Goal: Information Seeking & Learning: Compare options

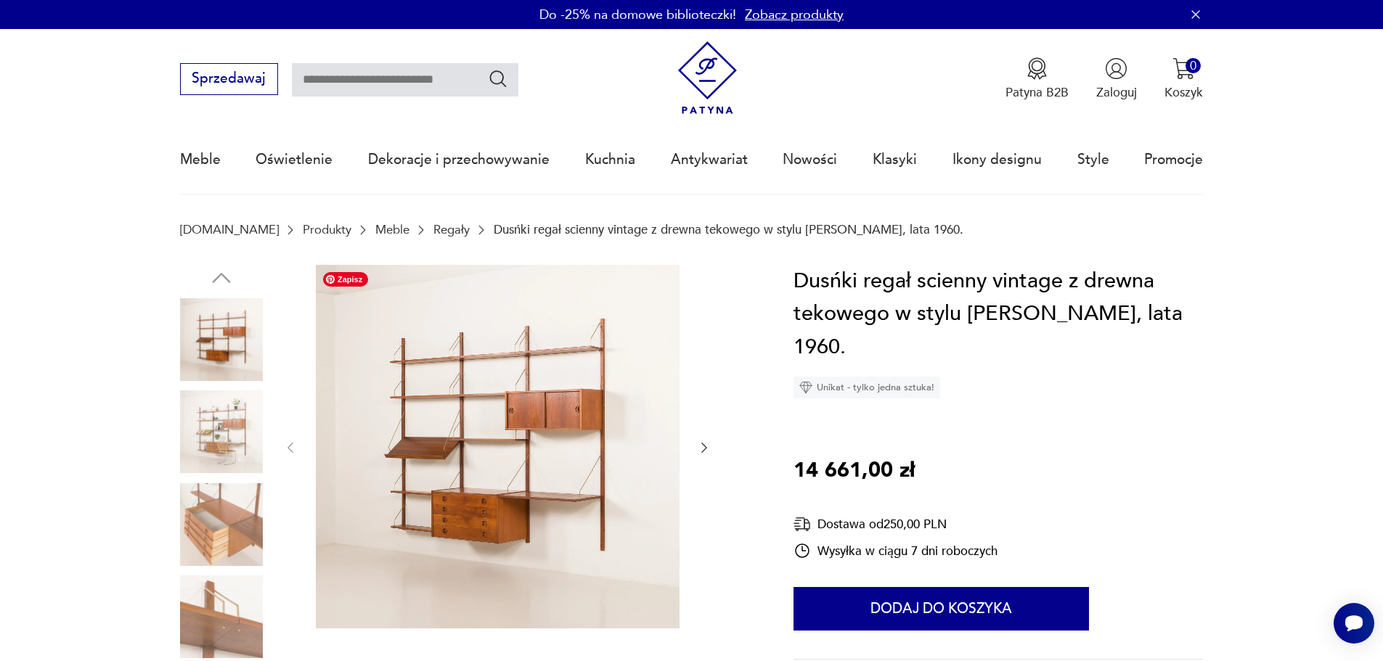
click at [685, 448] on div at bounding box center [497, 448] width 428 height 367
click at [697, 448] on div at bounding box center [497, 448] width 428 height 367
click at [708, 447] on icon "button" at bounding box center [704, 448] width 15 height 15
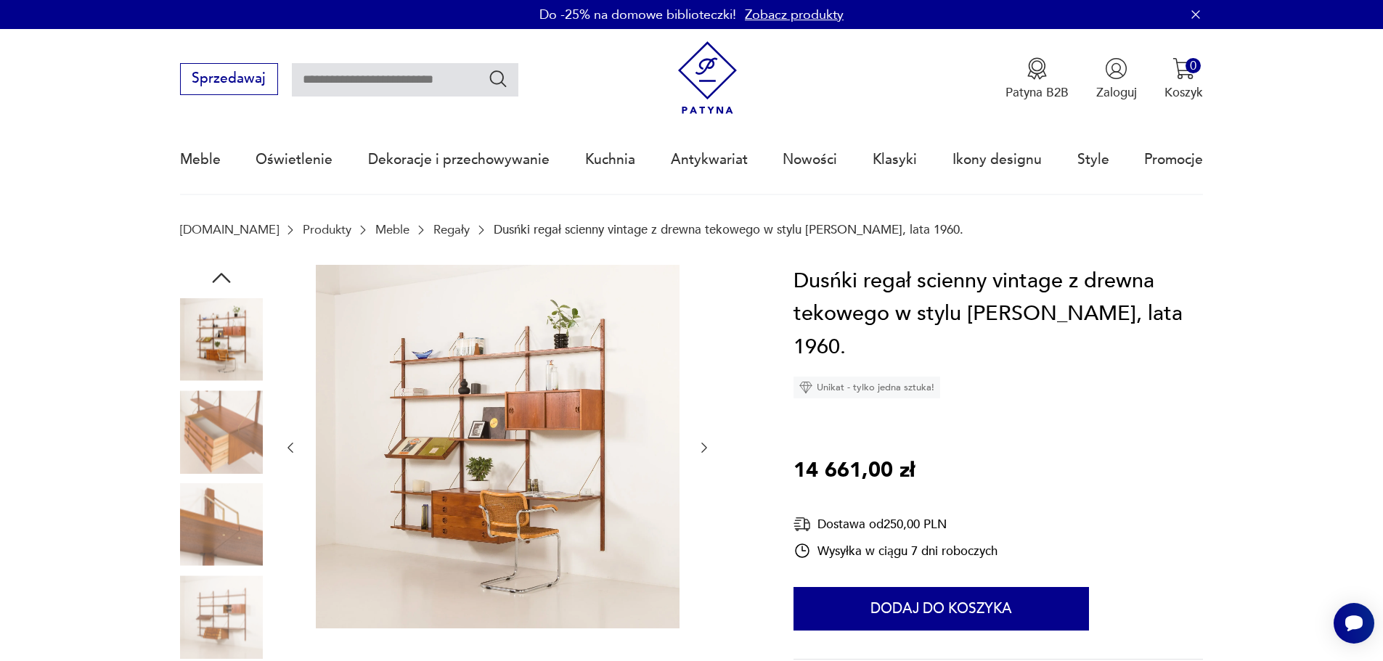
click at [708, 447] on icon "button" at bounding box center [704, 448] width 15 height 15
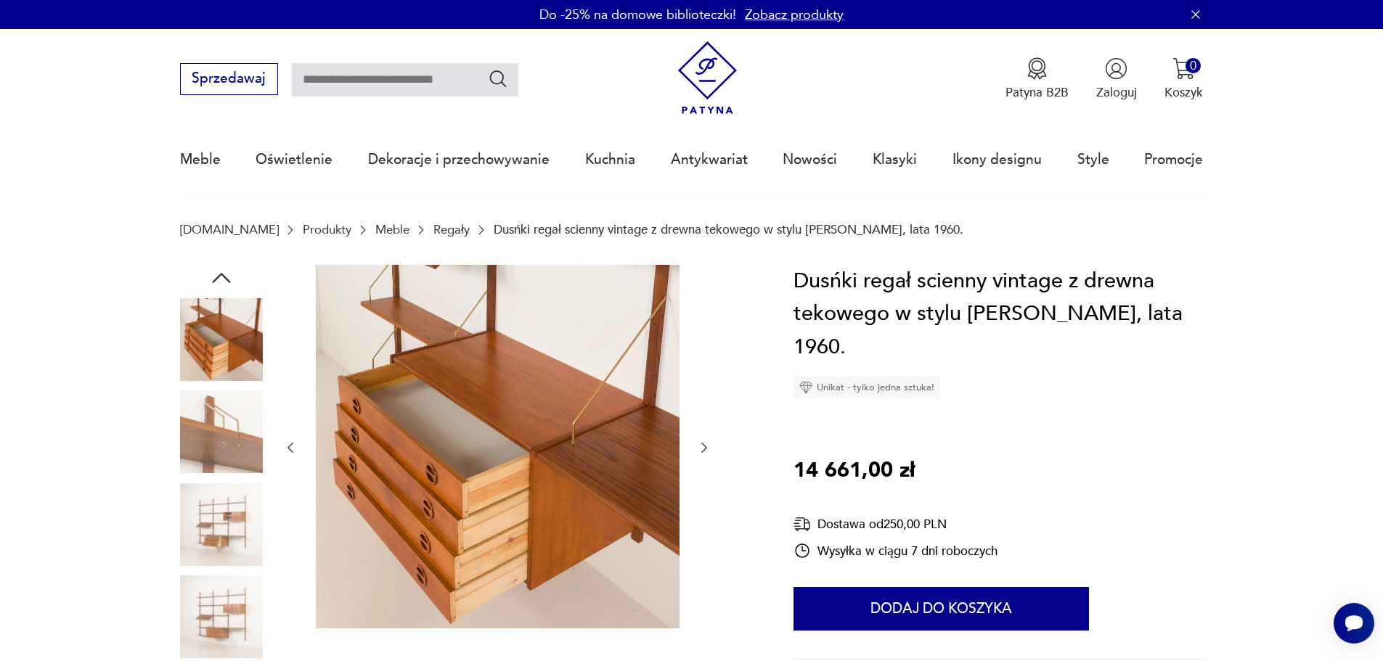
click at [708, 447] on icon "button" at bounding box center [704, 448] width 15 height 15
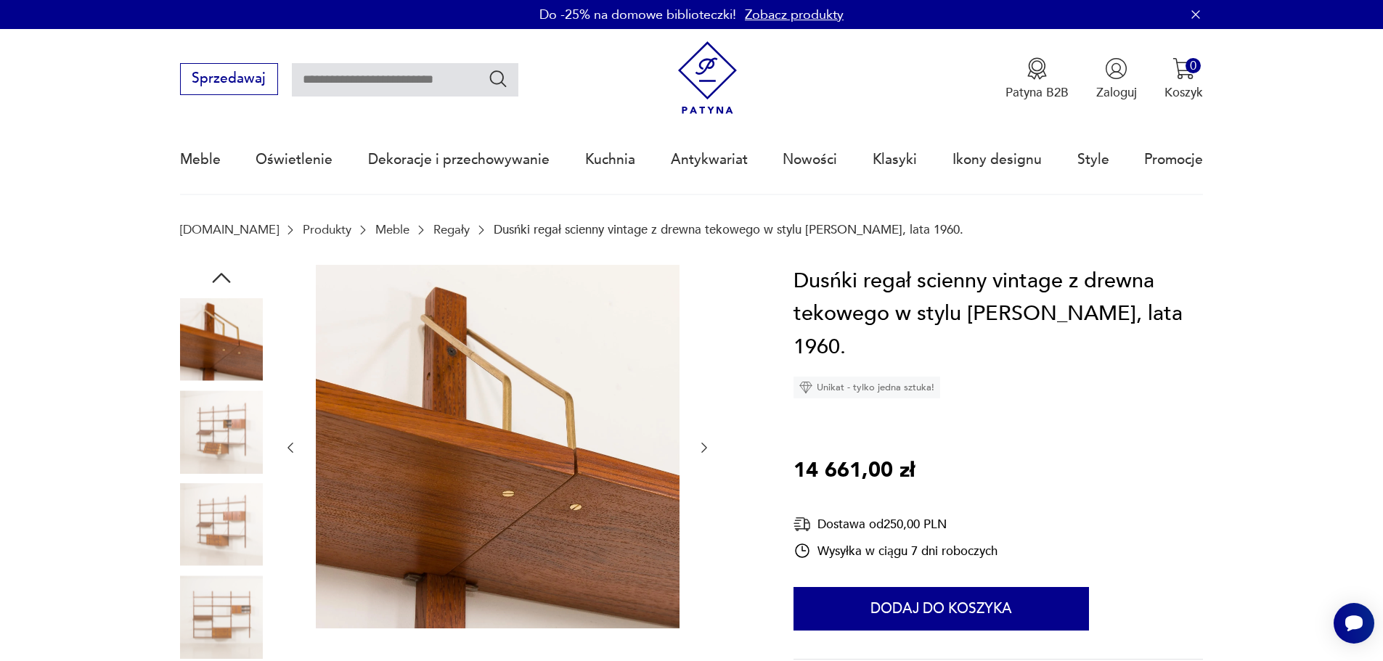
click at [708, 447] on icon "button" at bounding box center [704, 448] width 15 height 15
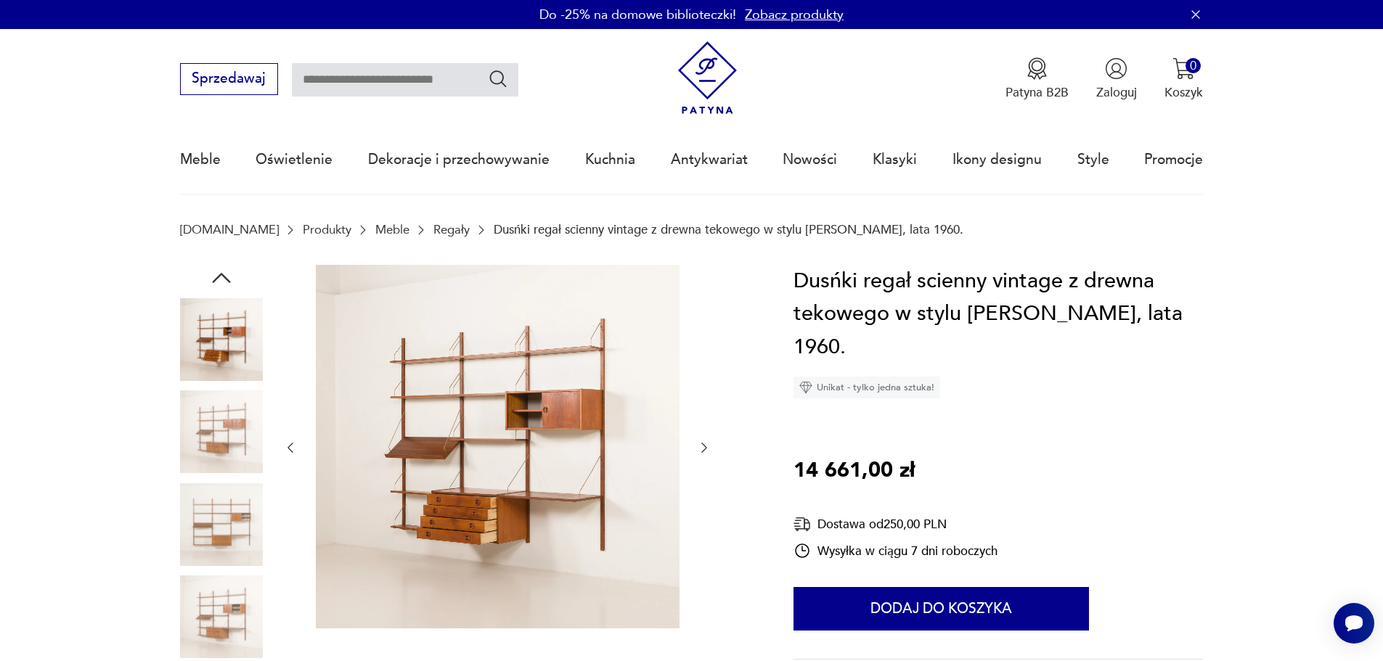
click at [708, 447] on icon "button" at bounding box center [704, 448] width 15 height 15
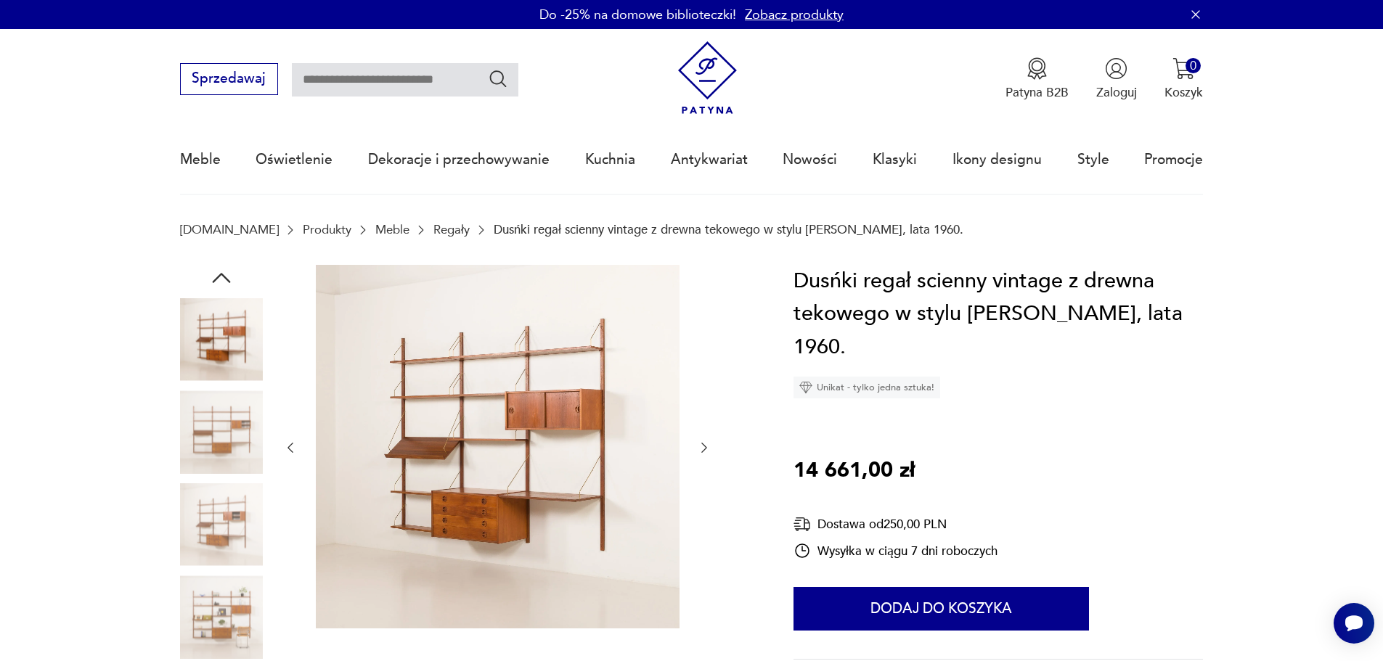
click at [708, 447] on icon "button" at bounding box center [704, 448] width 15 height 15
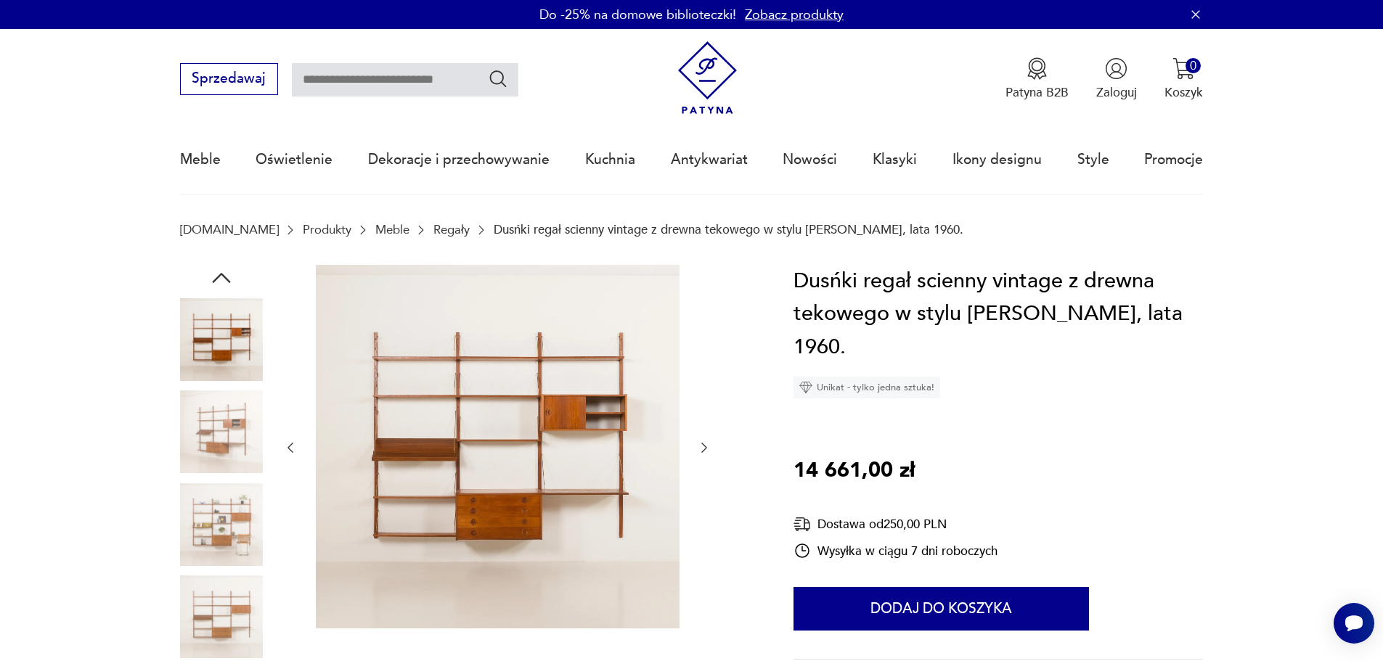
click at [708, 447] on icon "button" at bounding box center [704, 448] width 15 height 15
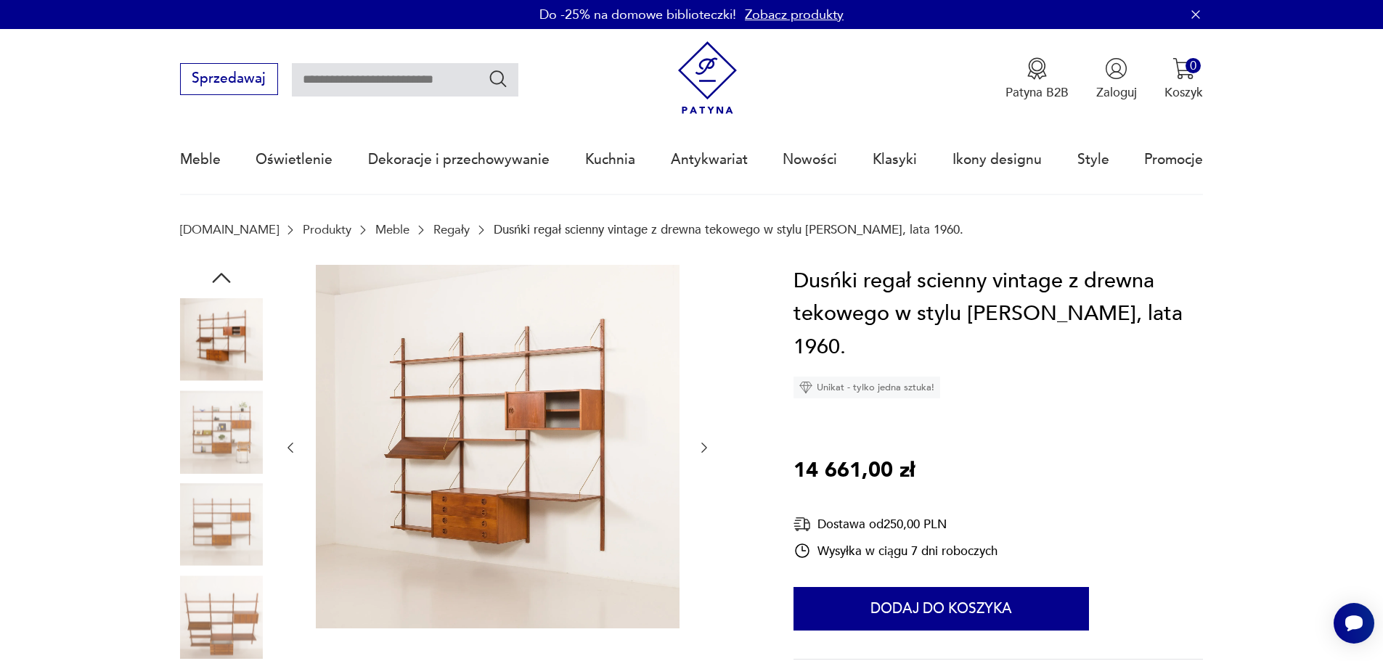
click at [708, 447] on icon "button" at bounding box center [704, 448] width 15 height 15
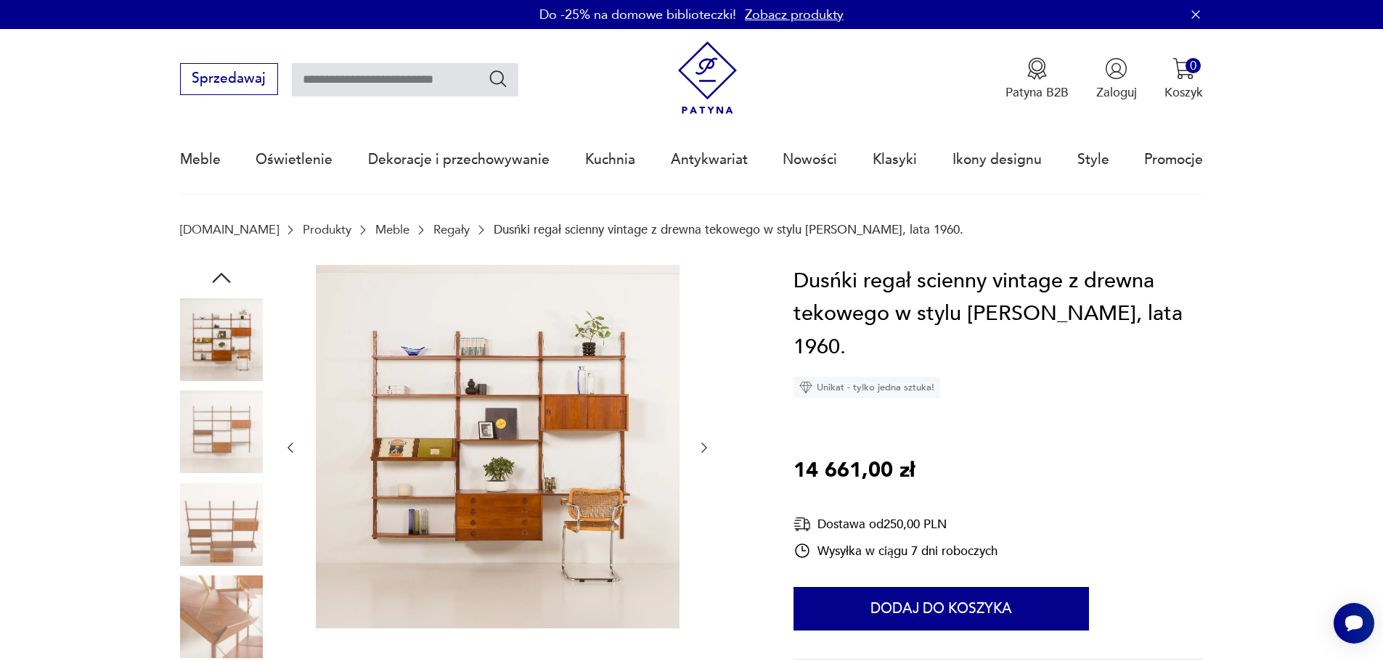
click at [708, 447] on icon "button" at bounding box center [704, 448] width 15 height 15
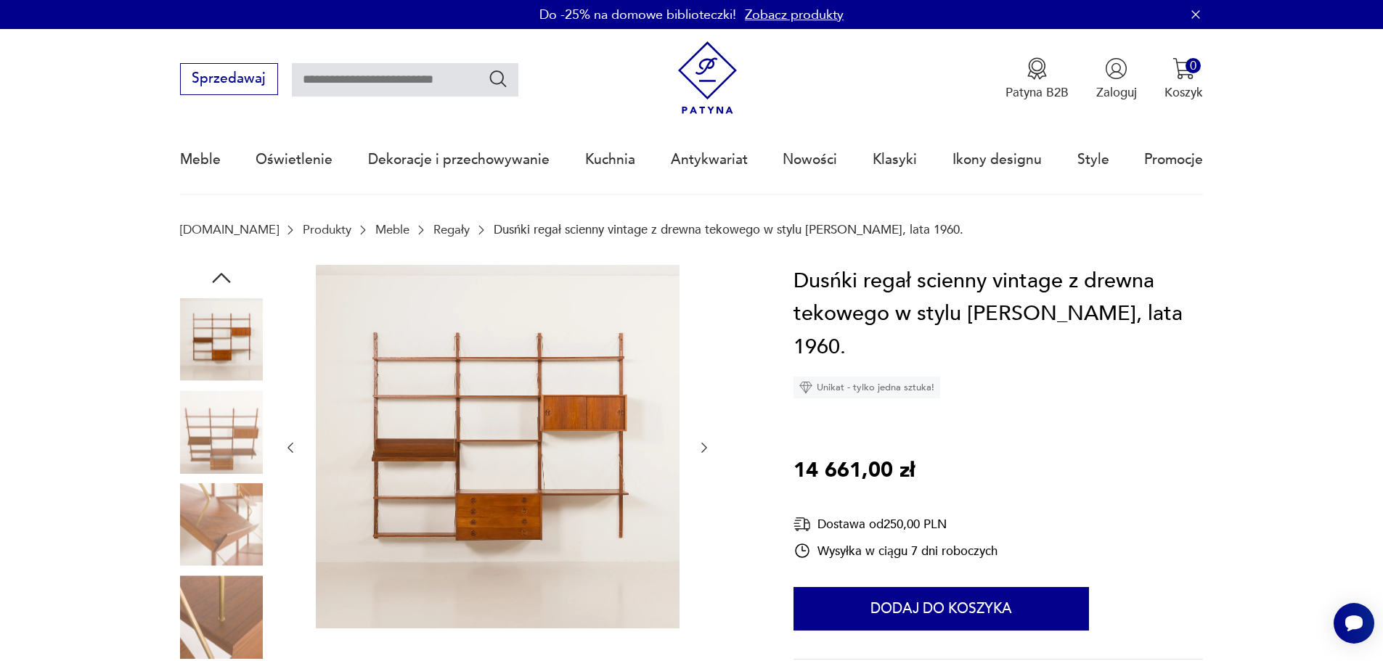
click at [708, 447] on icon "button" at bounding box center [704, 448] width 15 height 15
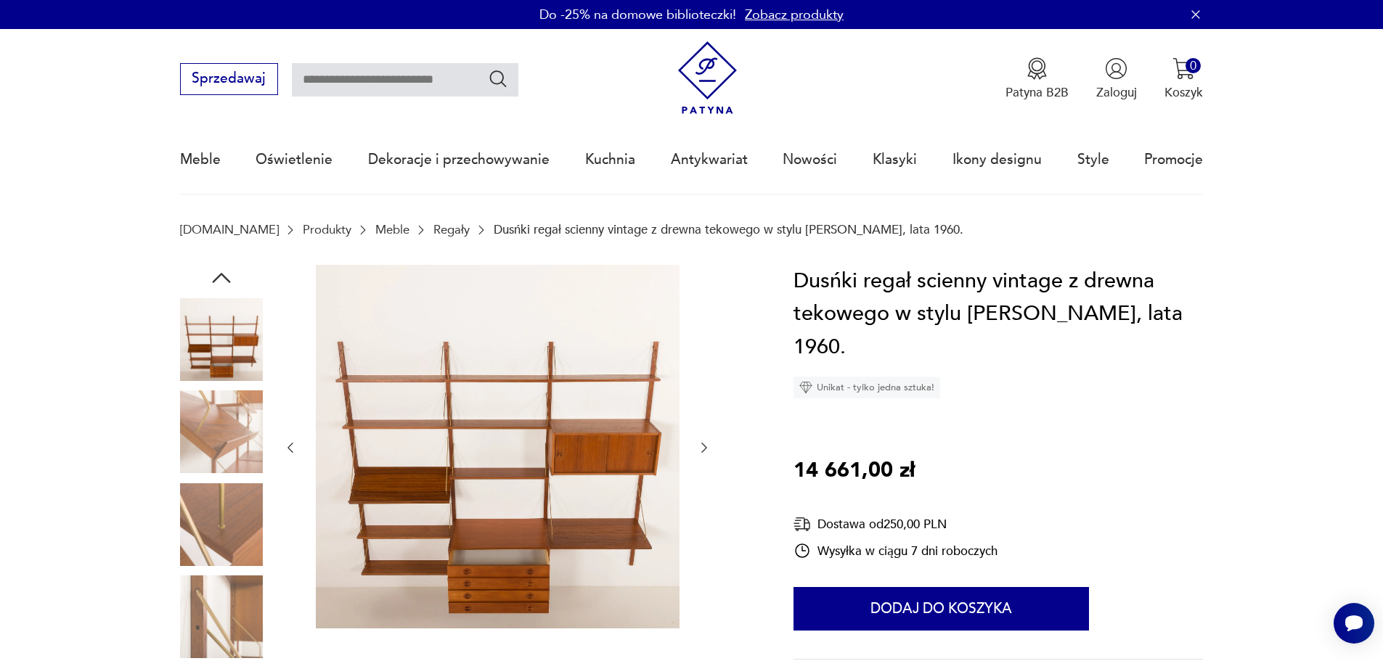
click at [708, 447] on icon "button" at bounding box center [704, 448] width 15 height 15
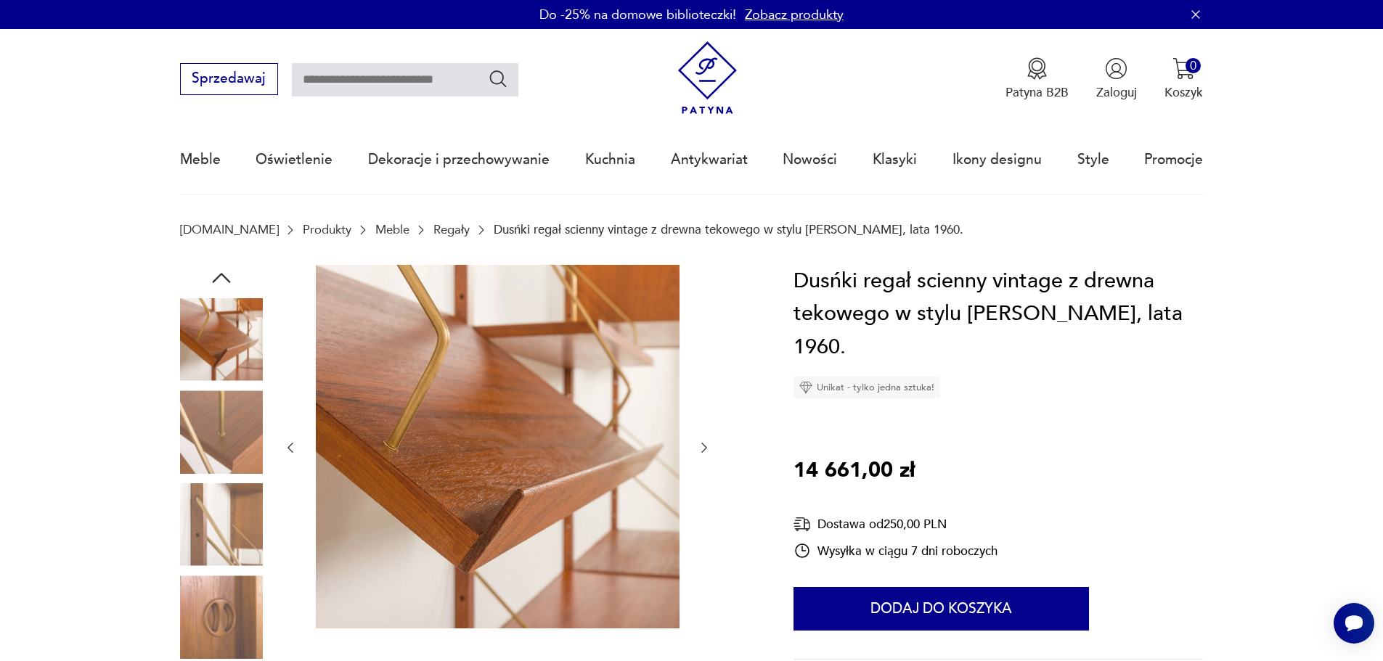
click at [708, 447] on icon "button" at bounding box center [704, 448] width 15 height 15
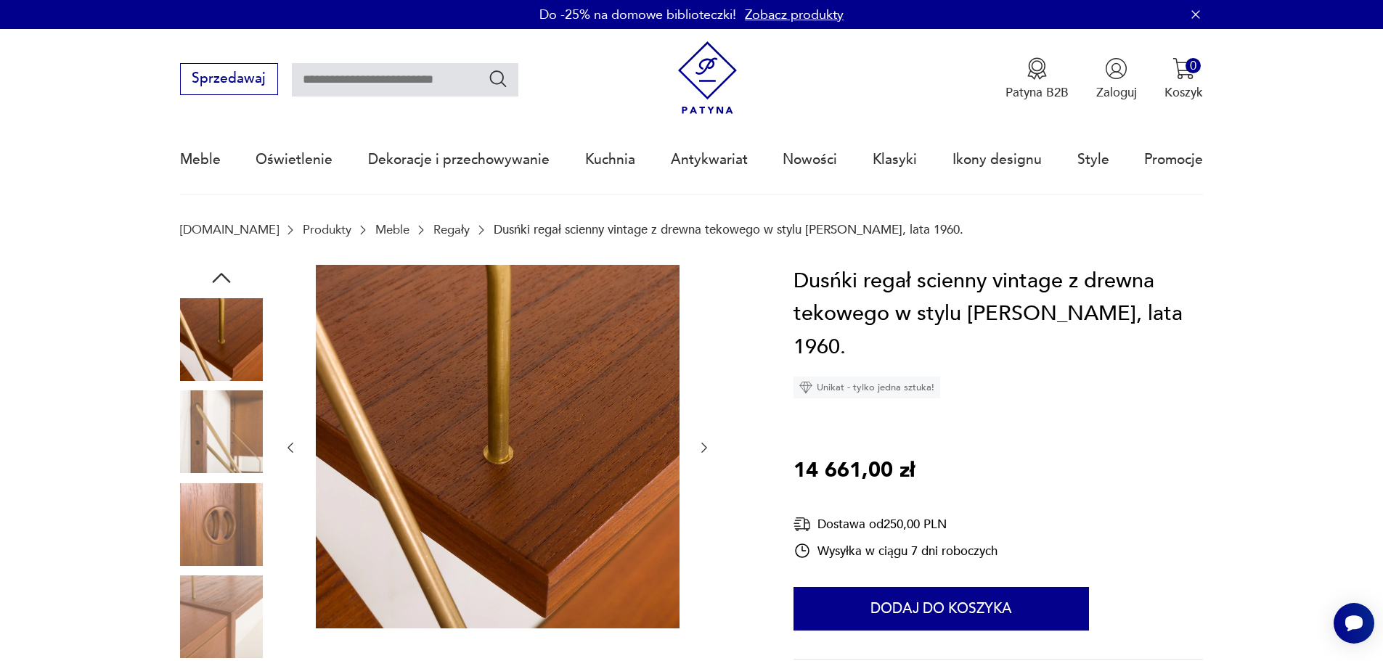
click at [708, 447] on icon "button" at bounding box center [704, 448] width 15 height 15
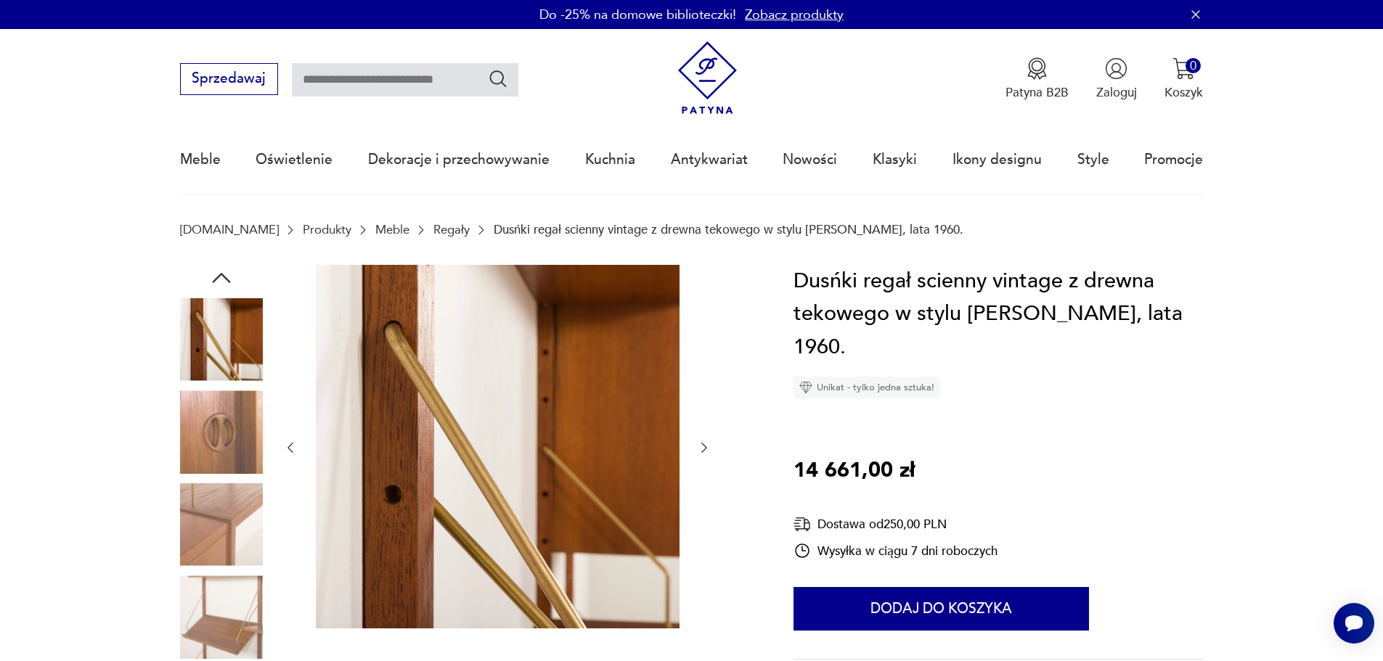
click at [708, 447] on icon "button" at bounding box center [704, 448] width 15 height 15
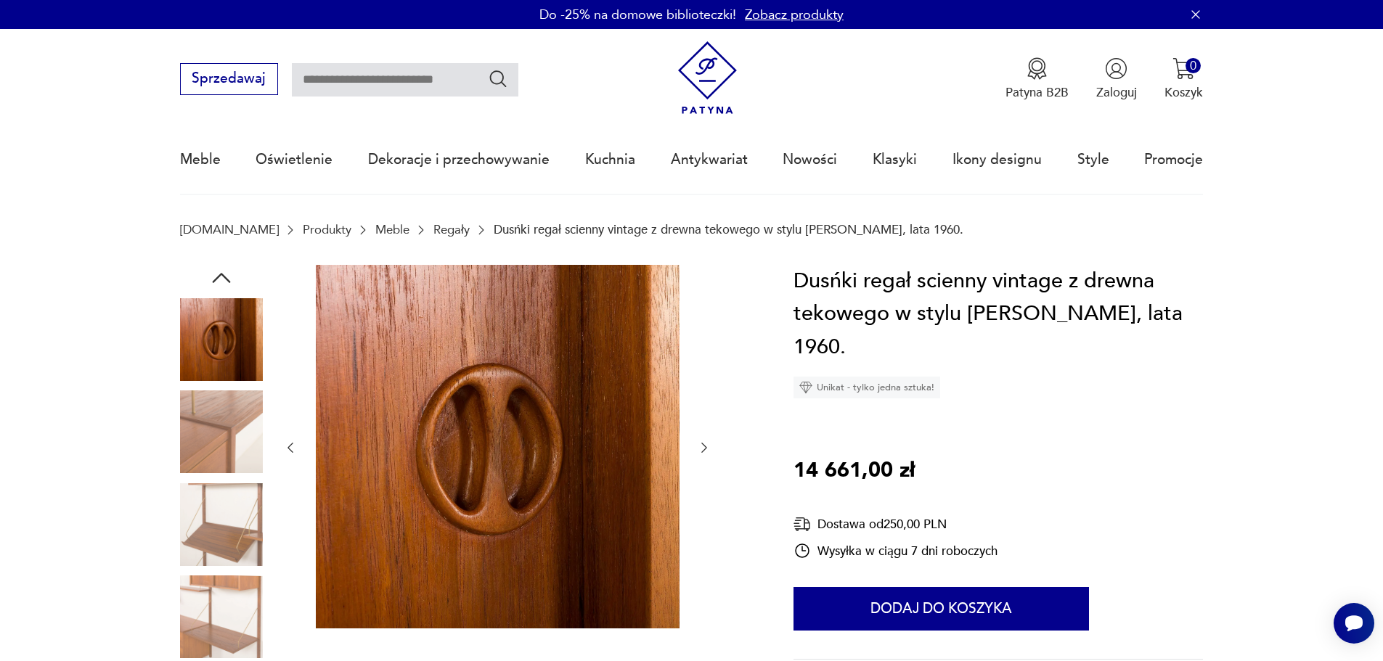
click at [708, 447] on icon "button" at bounding box center [704, 448] width 15 height 15
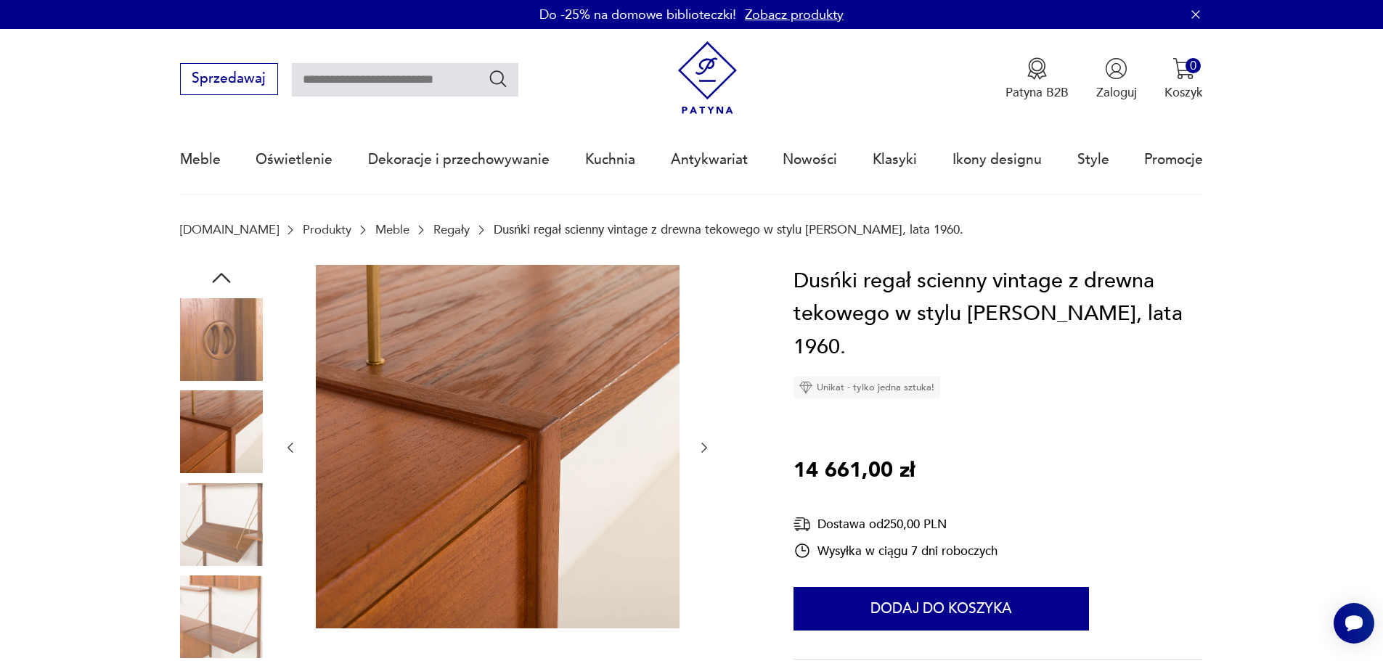
click at [708, 447] on icon "button" at bounding box center [704, 448] width 15 height 15
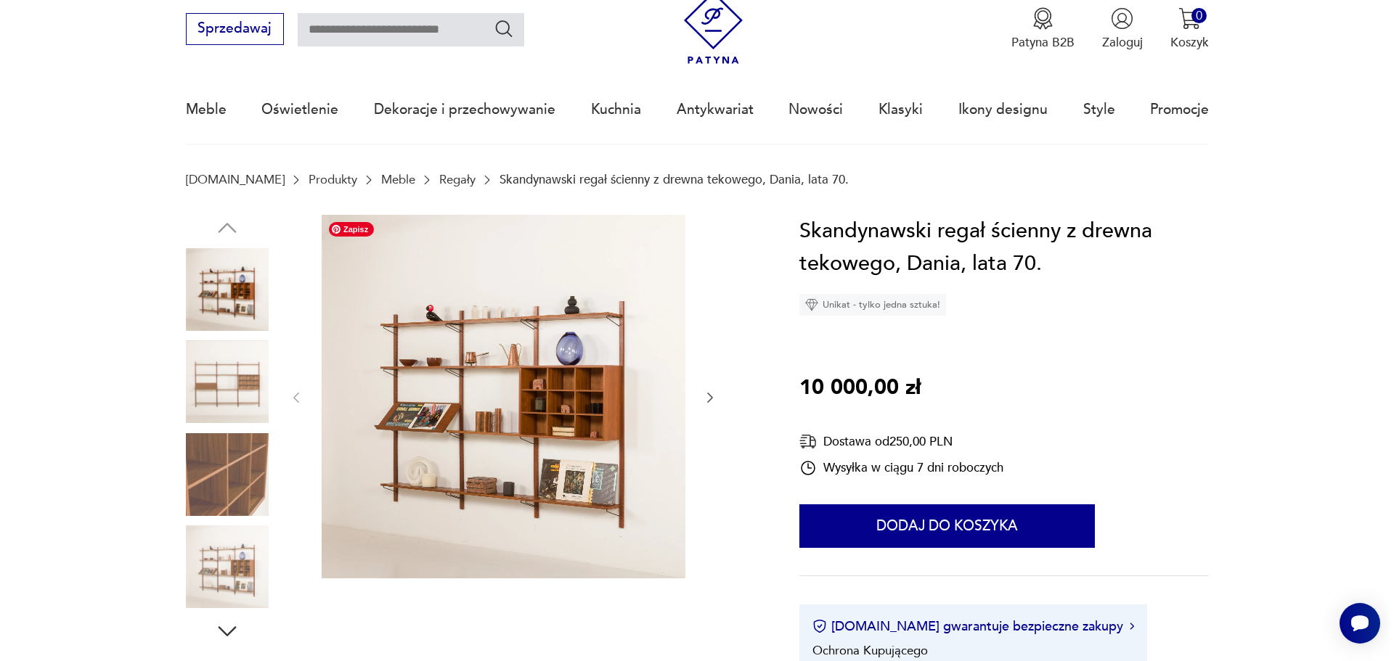
scroll to position [73, 0]
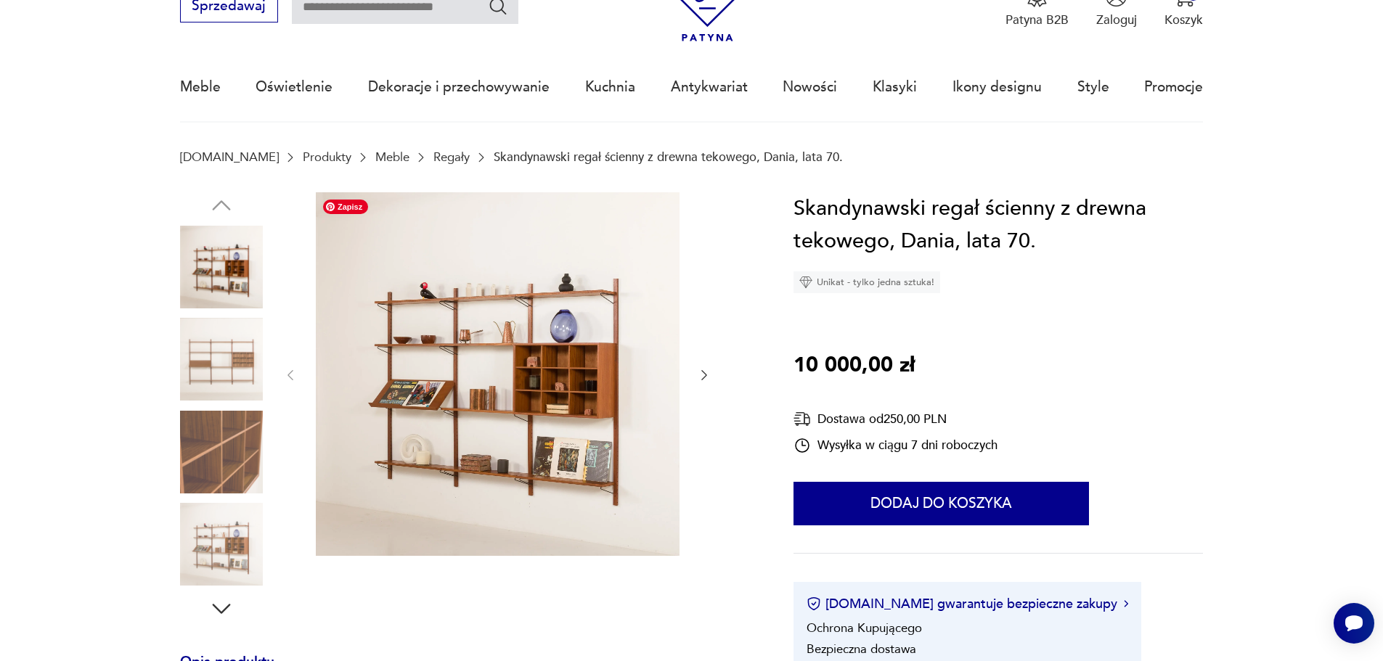
click at [508, 388] on img at bounding box center [498, 374] width 364 height 364
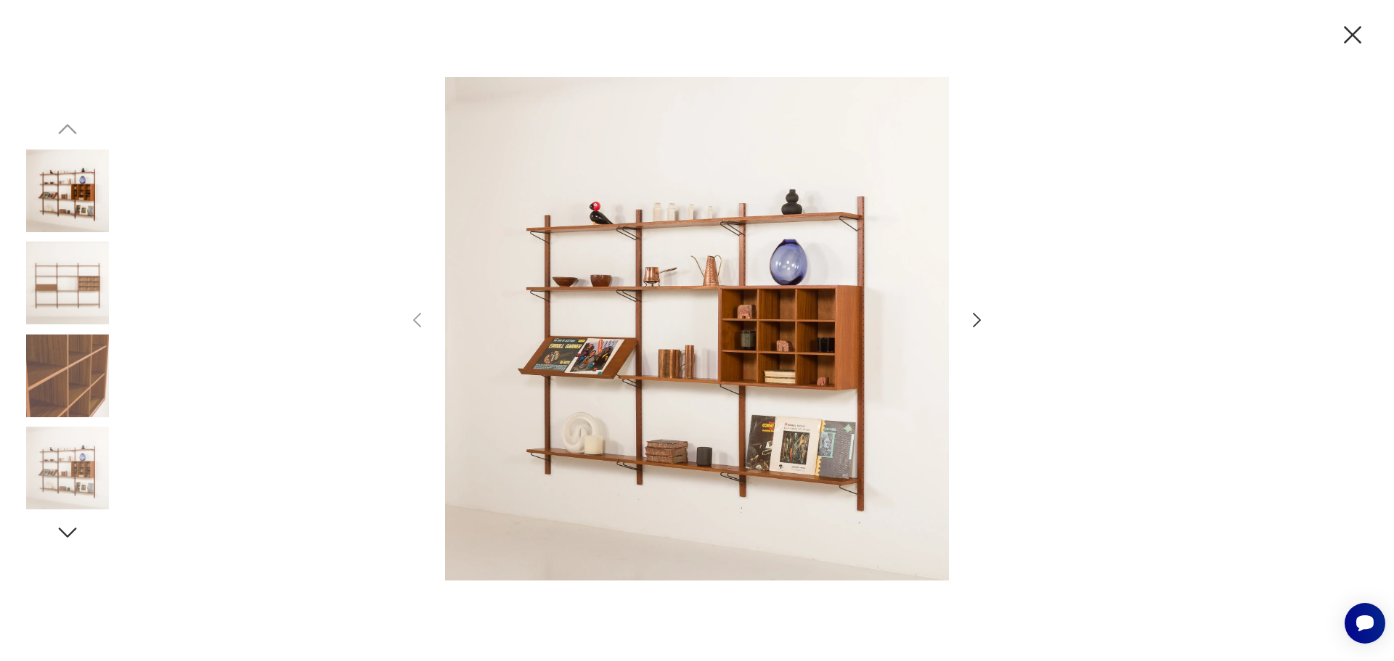
click at [972, 322] on icon "button" at bounding box center [976, 320] width 21 height 21
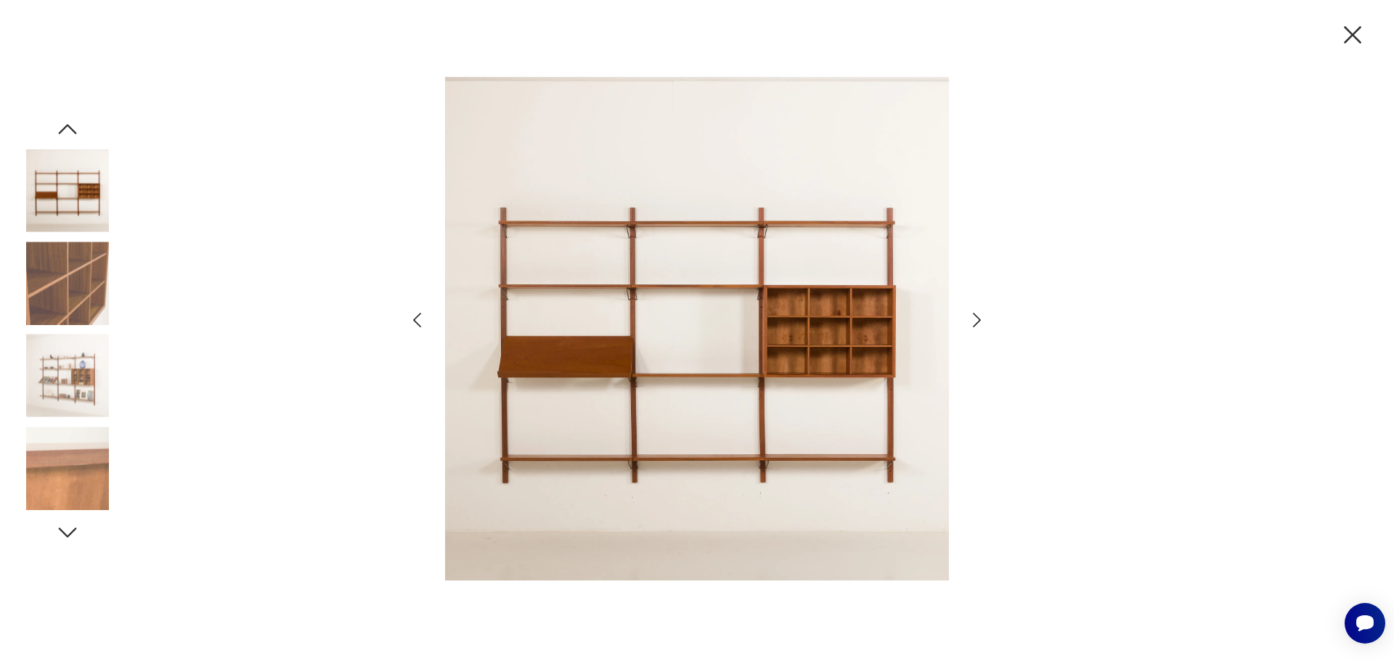
click at [972, 322] on icon "button" at bounding box center [976, 320] width 21 height 21
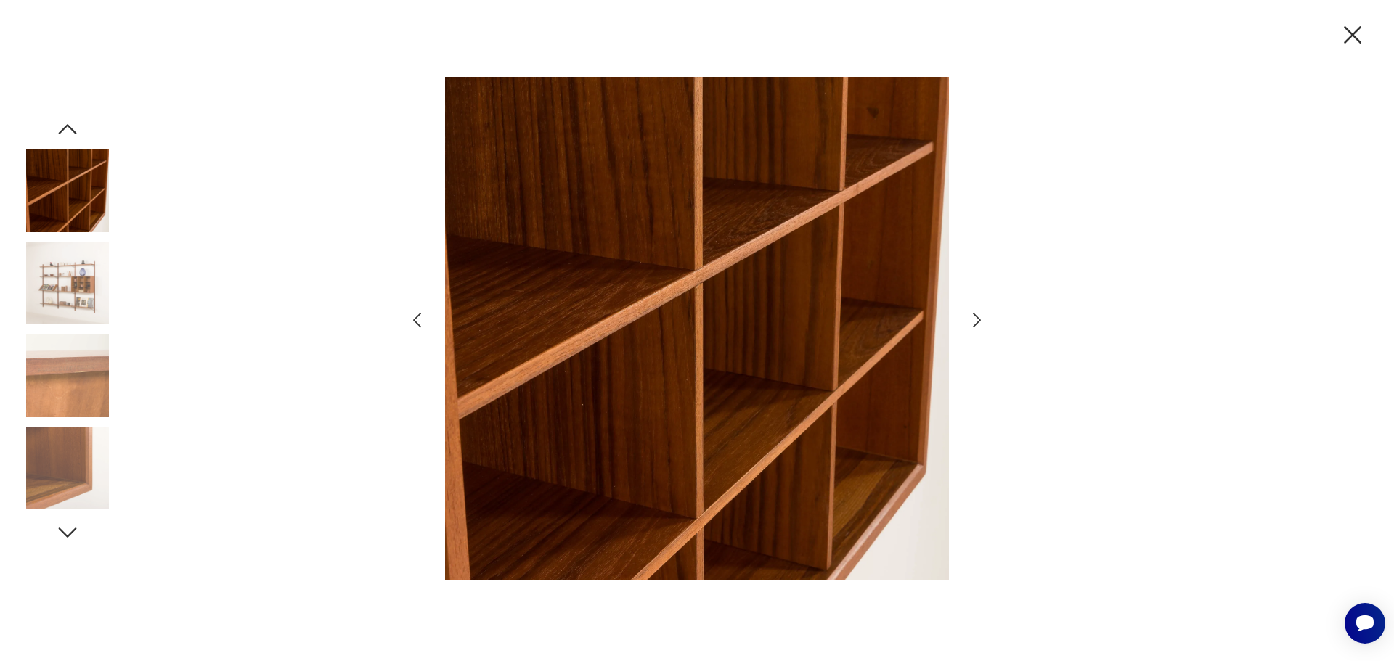
click at [972, 322] on icon "button" at bounding box center [976, 320] width 21 height 21
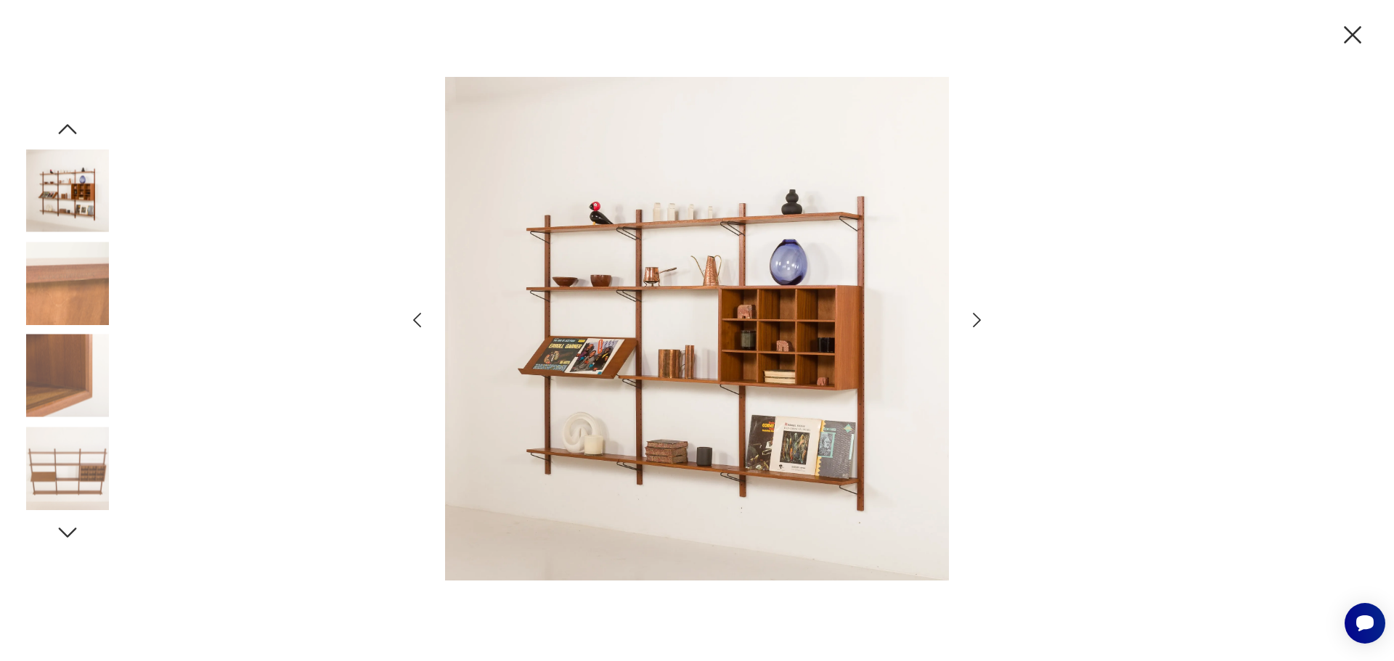
click at [972, 322] on icon "button" at bounding box center [976, 320] width 21 height 21
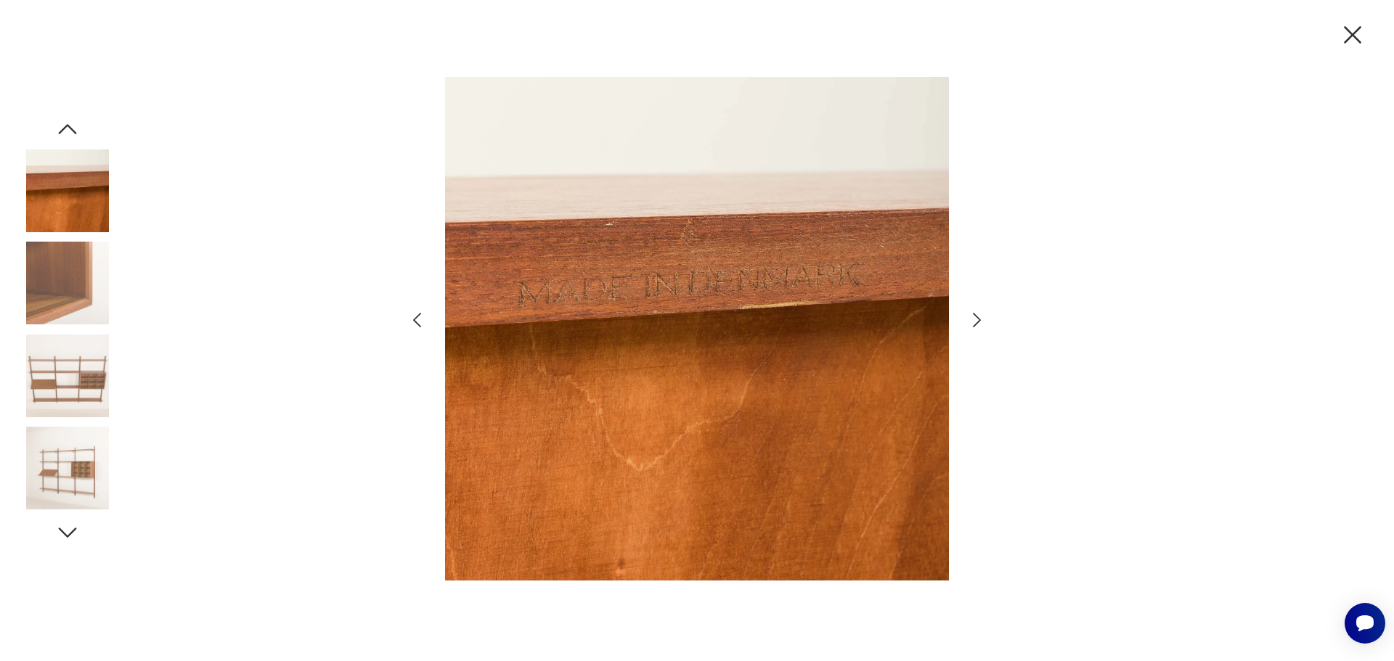
click at [972, 322] on icon "button" at bounding box center [976, 320] width 21 height 21
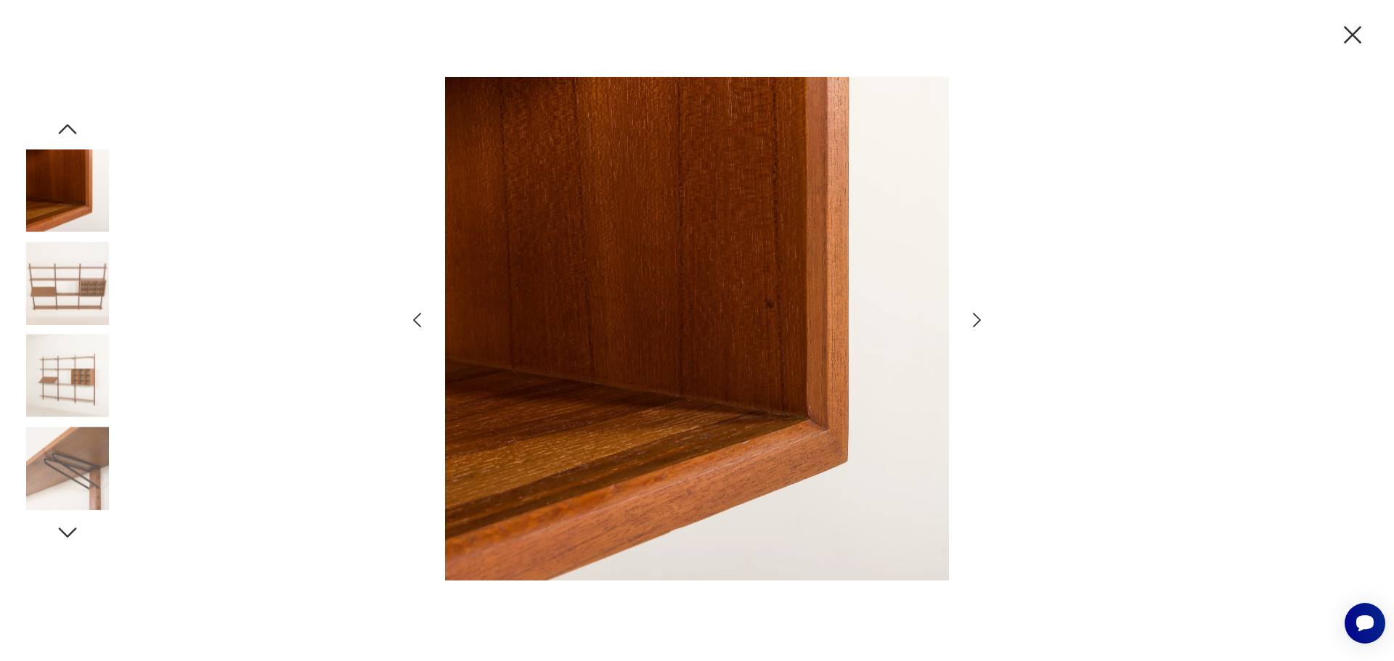
click at [972, 322] on icon "button" at bounding box center [976, 320] width 21 height 21
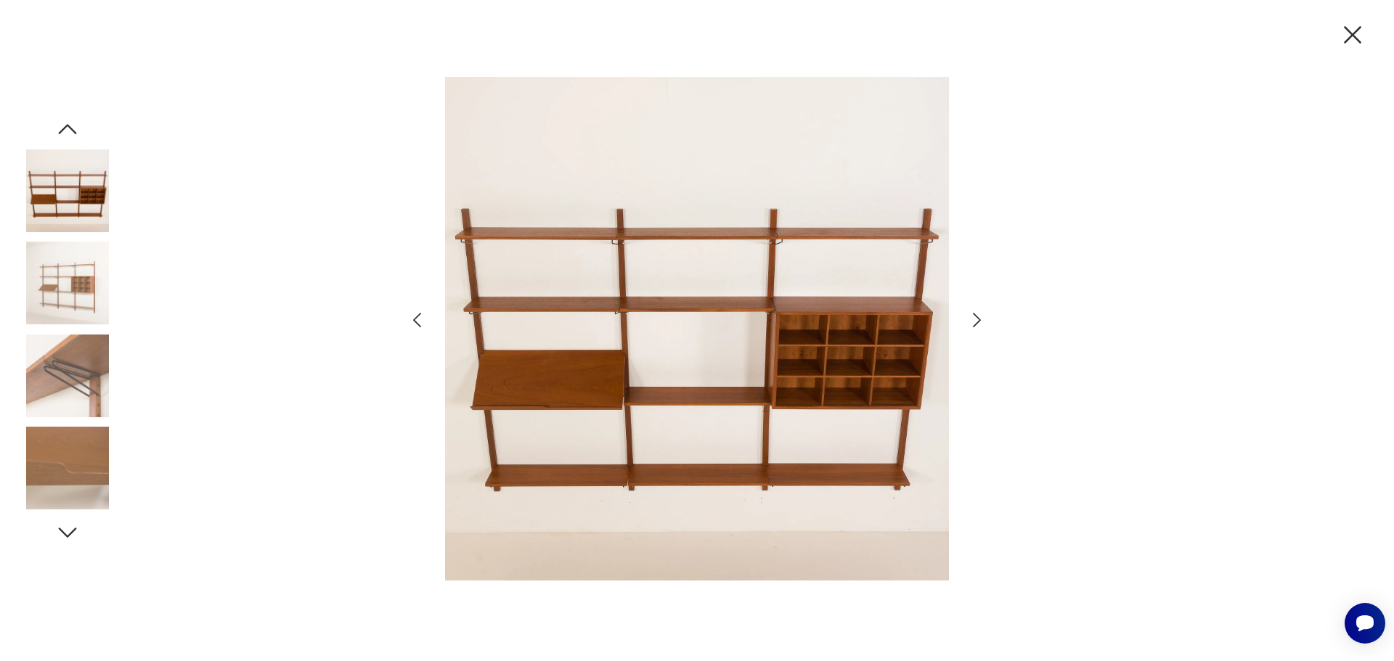
click at [972, 322] on icon "button" at bounding box center [976, 320] width 21 height 21
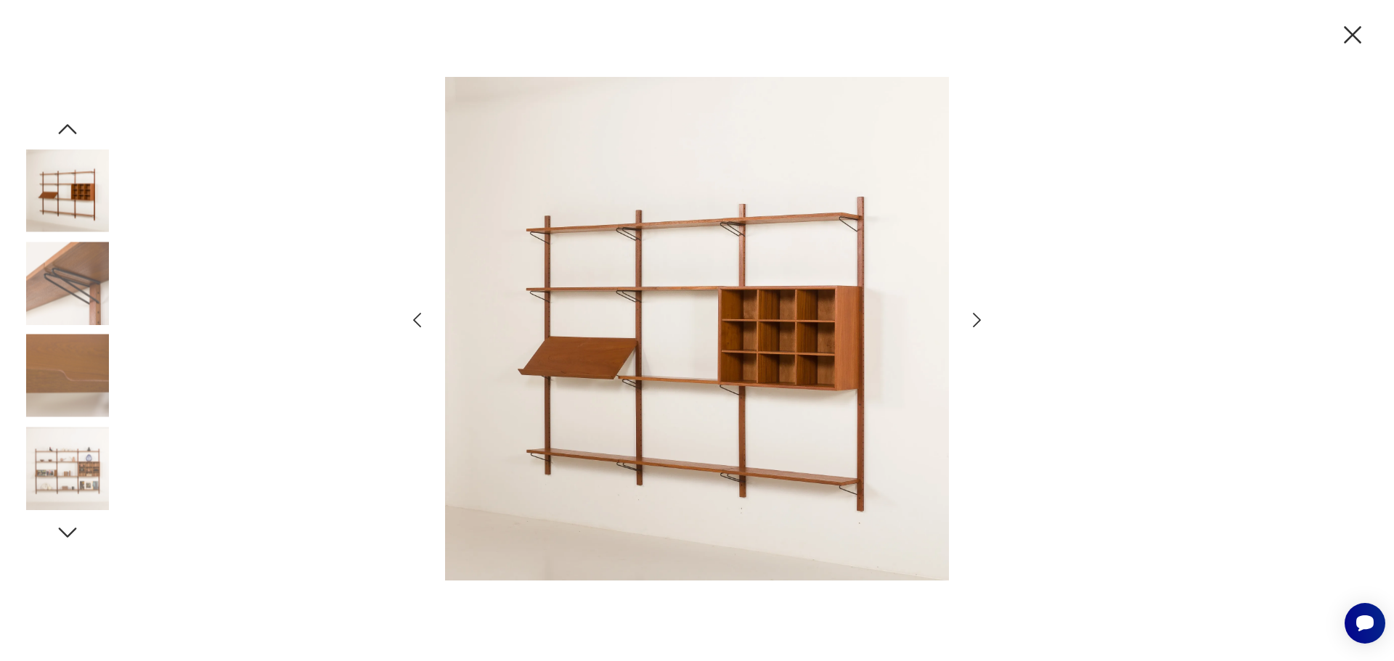
click at [972, 322] on icon "button" at bounding box center [976, 320] width 21 height 21
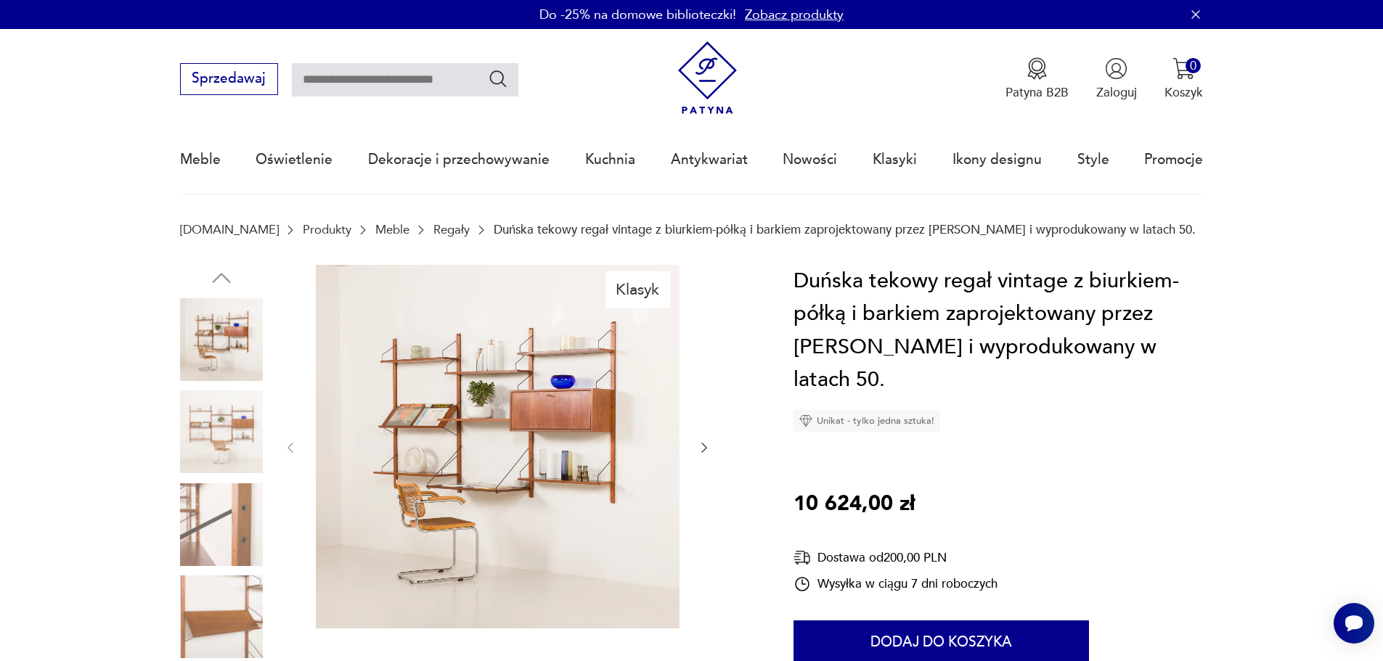
click at [696, 448] on div at bounding box center [497, 448] width 428 height 367
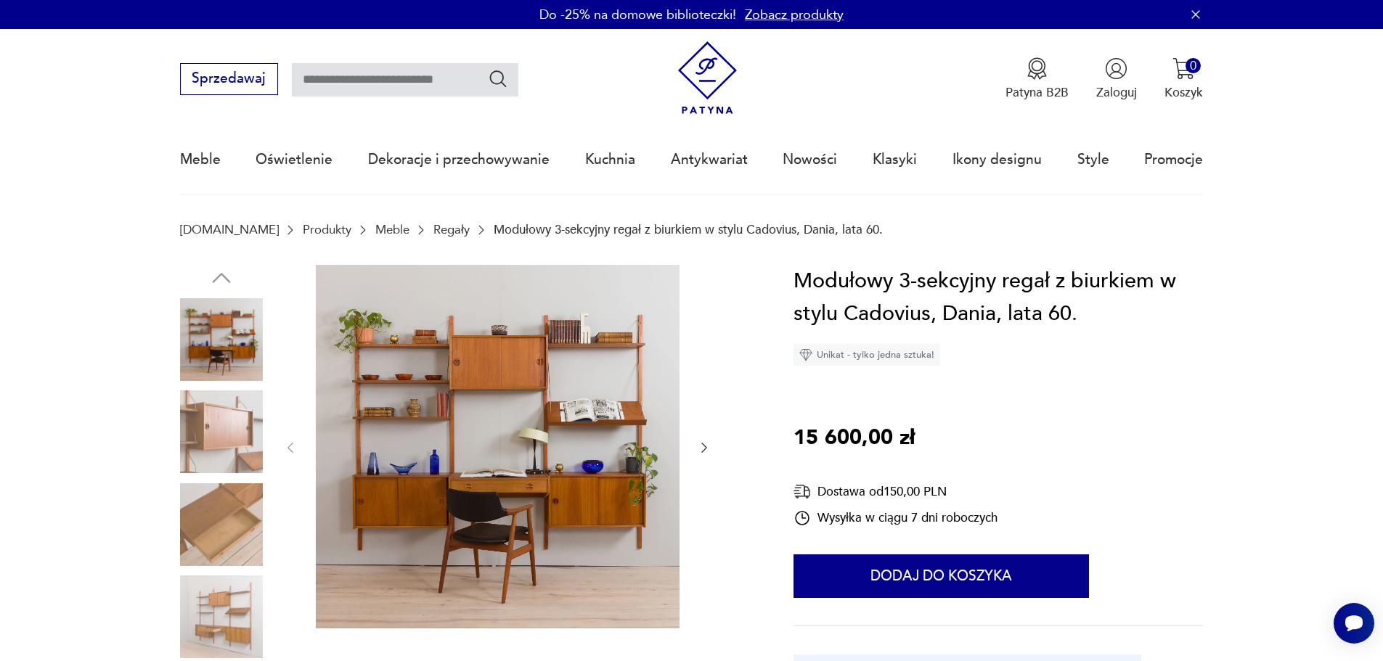
click at [227, 446] on img at bounding box center [221, 432] width 83 height 83
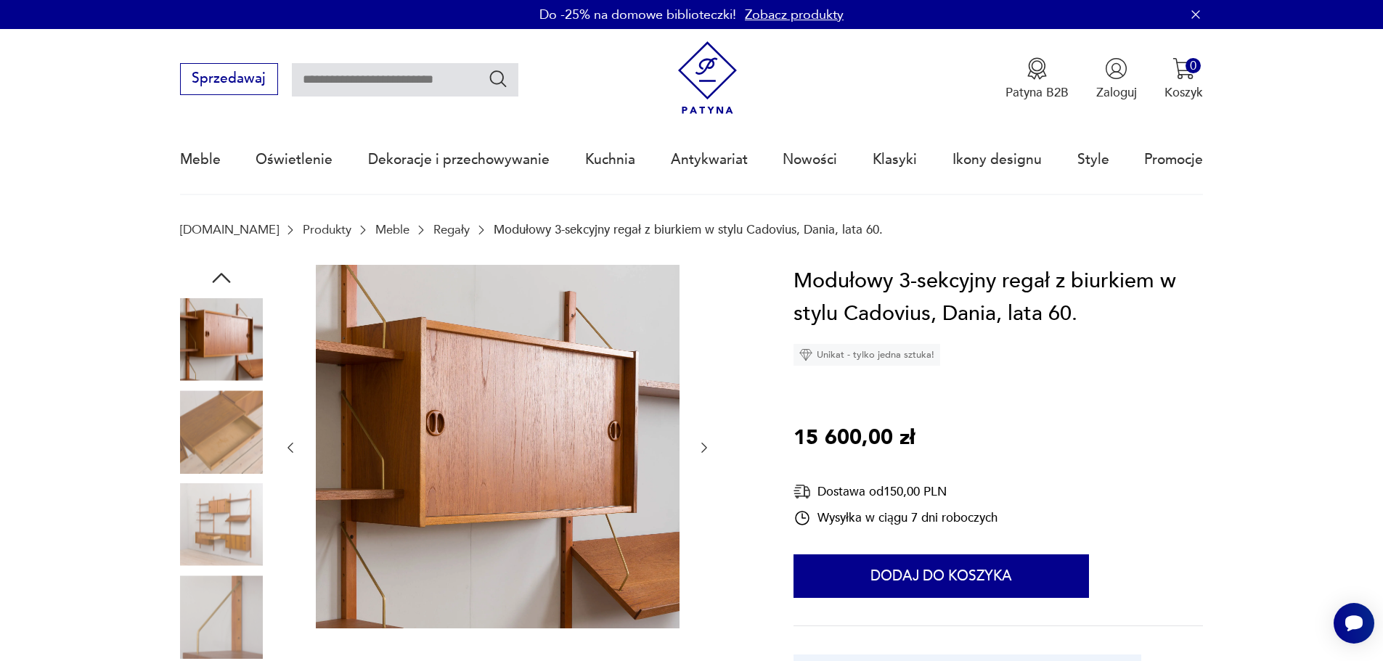
click at [229, 484] on img at bounding box center [221, 525] width 83 height 83
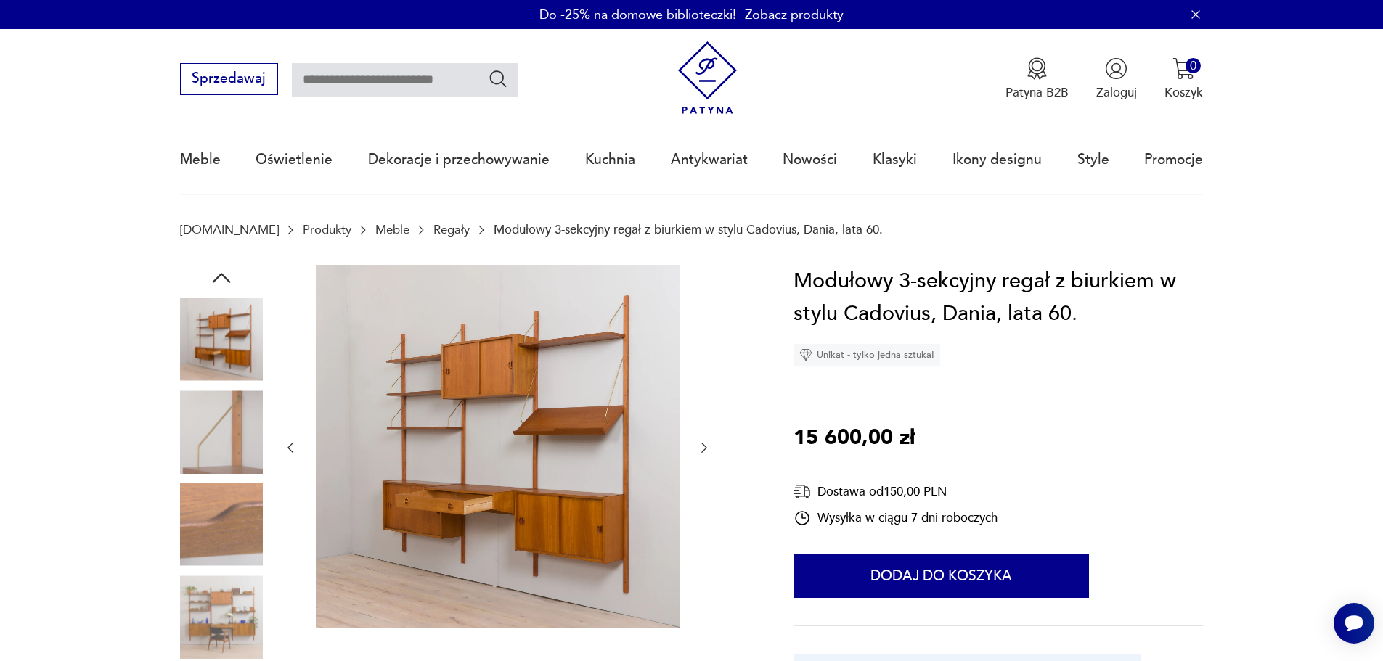
click at [227, 456] on img at bounding box center [221, 432] width 83 height 83
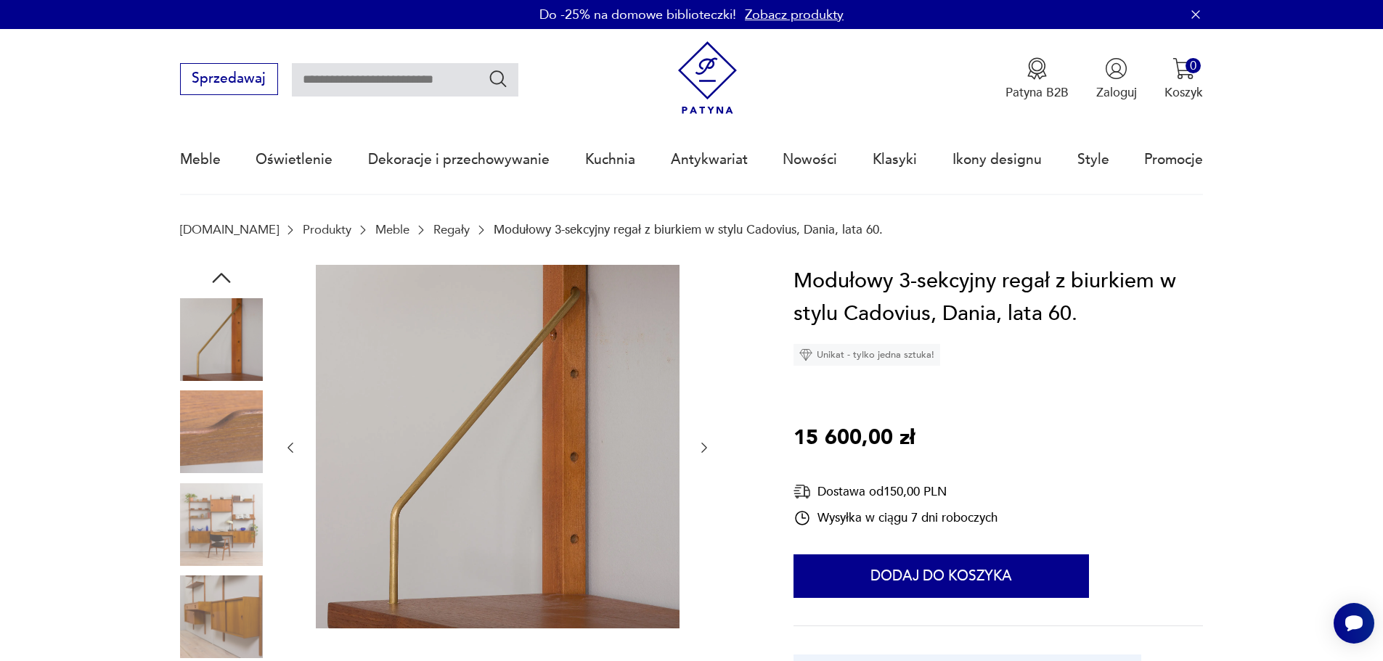
click at [229, 449] on img at bounding box center [221, 432] width 83 height 83
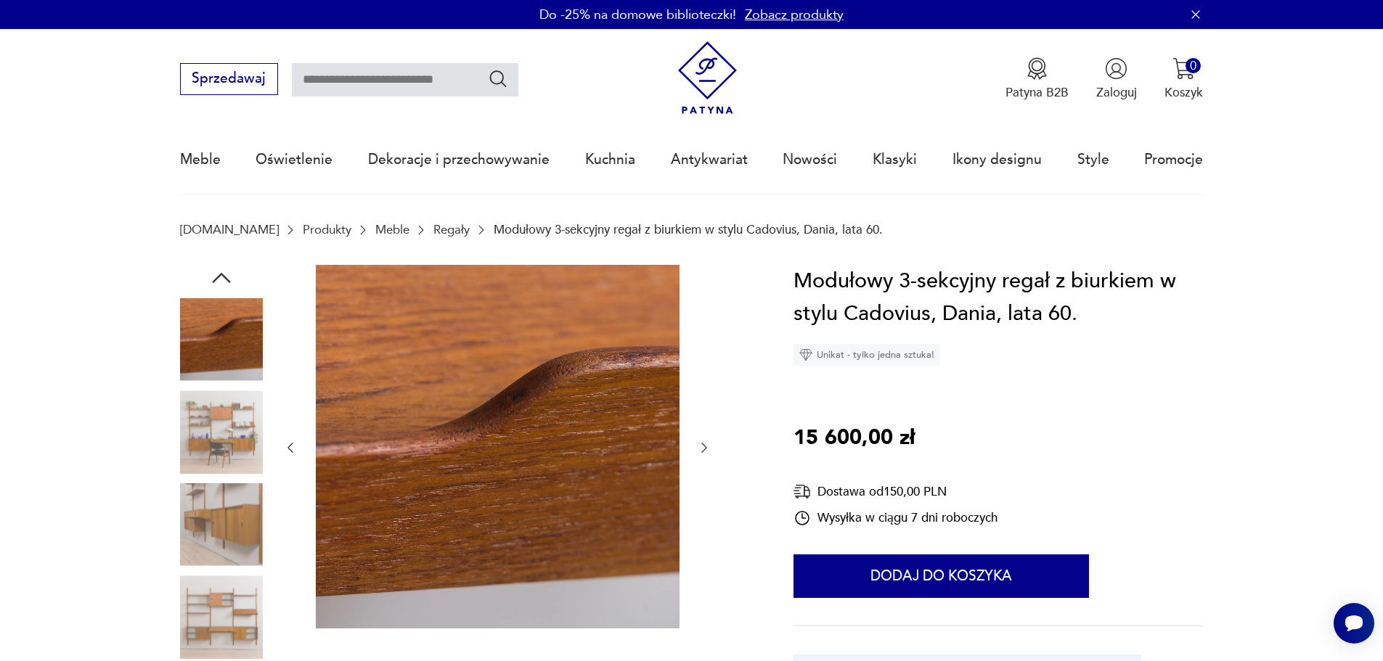
click at [231, 453] on img at bounding box center [221, 432] width 83 height 83
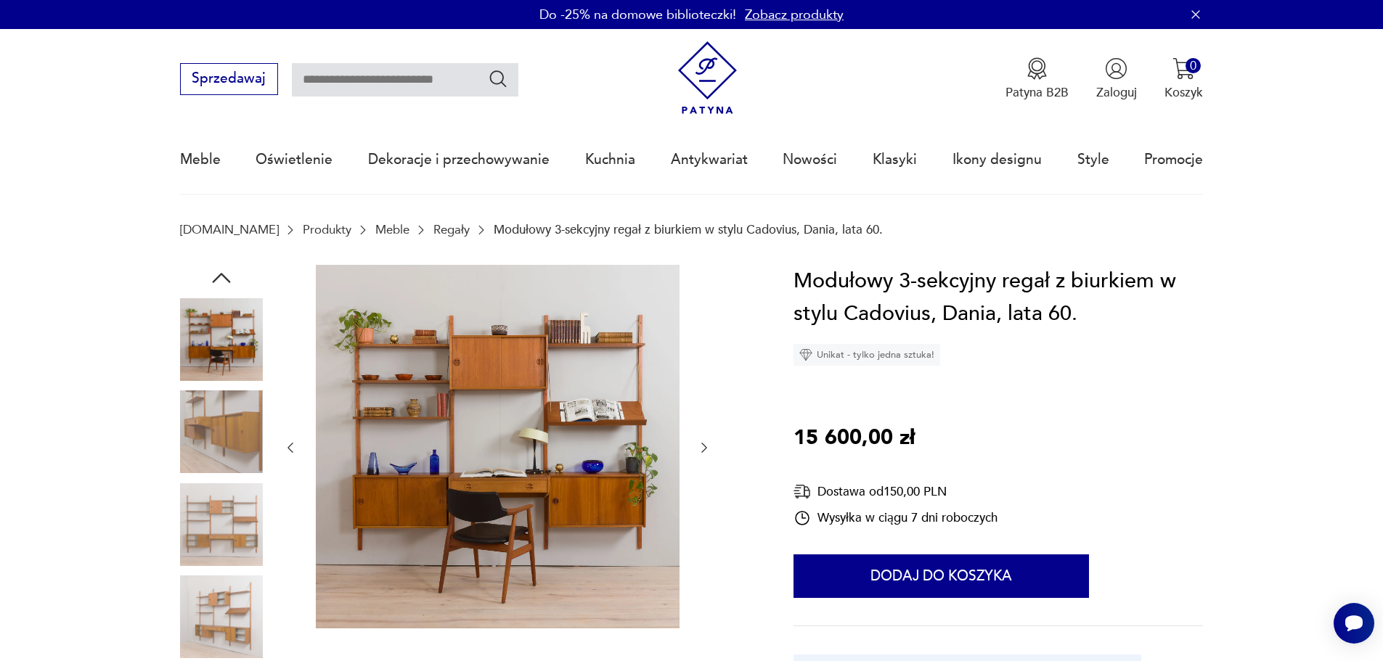
click at [231, 453] on img at bounding box center [221, 432] width 83 height 83
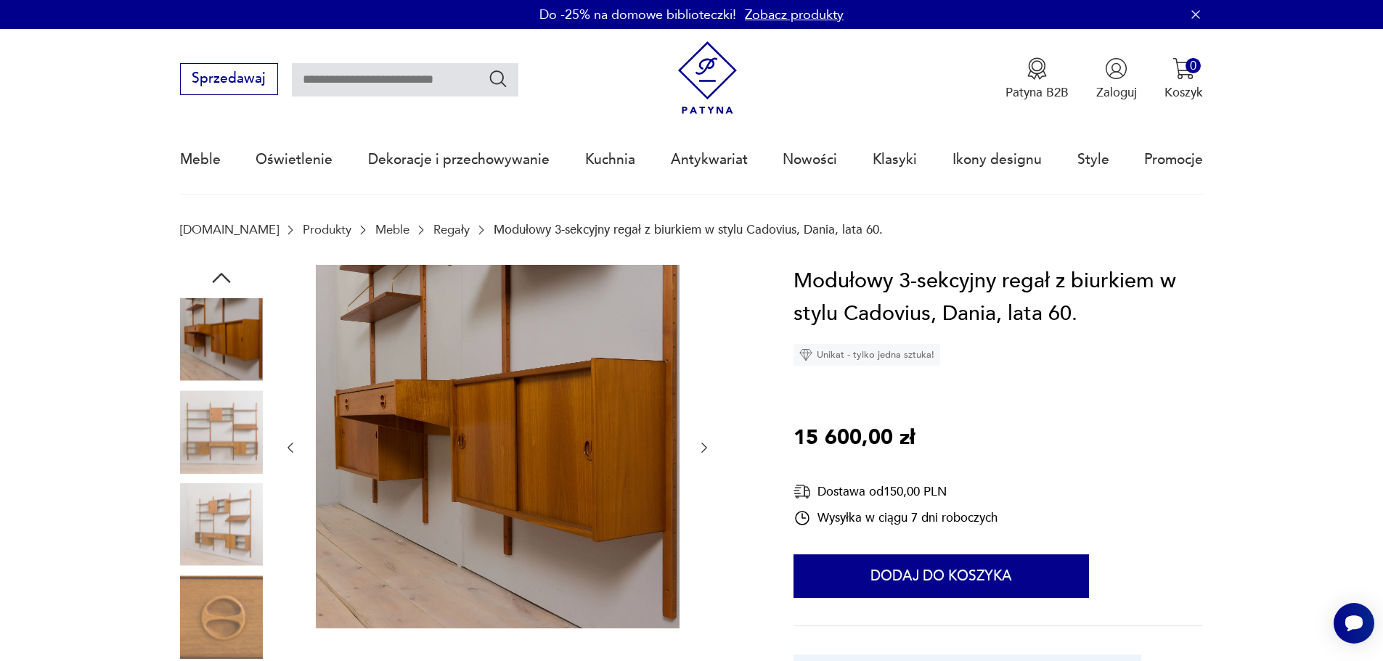
click at [233, 499] on img at bounding box center [221, 525] width 83 height 83
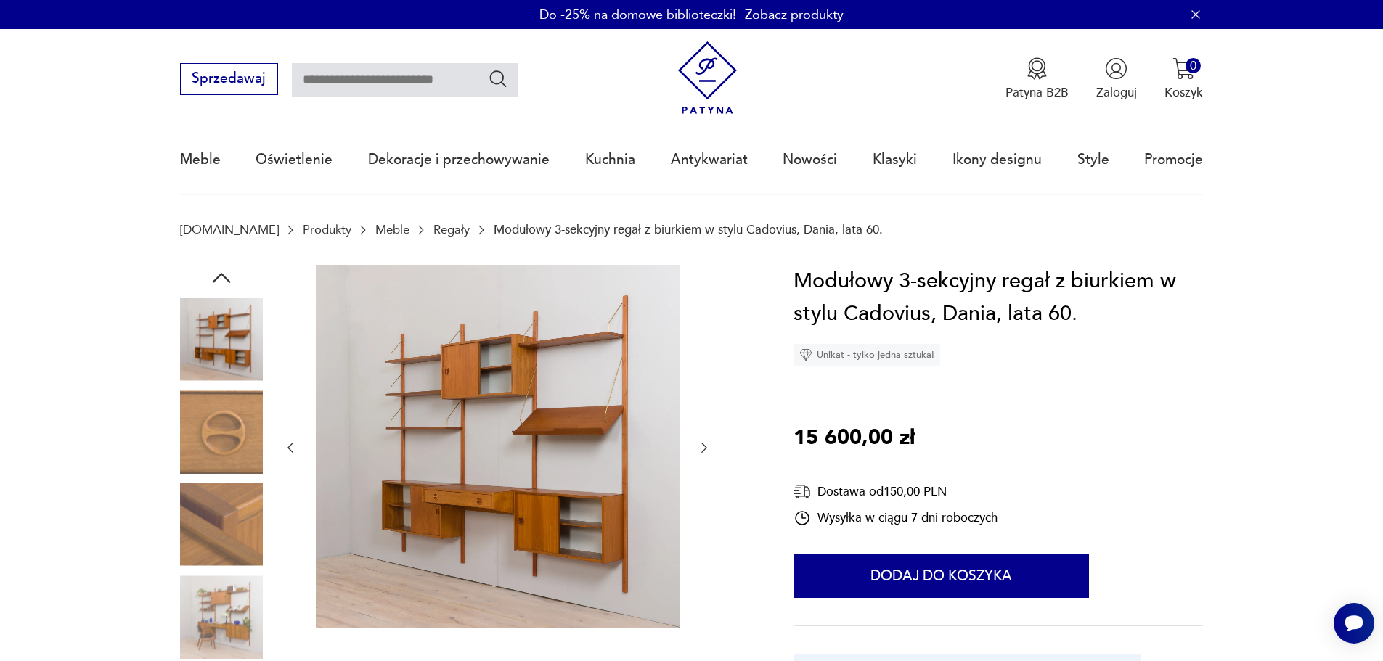
click at [240, 582] on img at bounding box center [221, 617] width 83 height 83
